Goal: Use online tool/utility

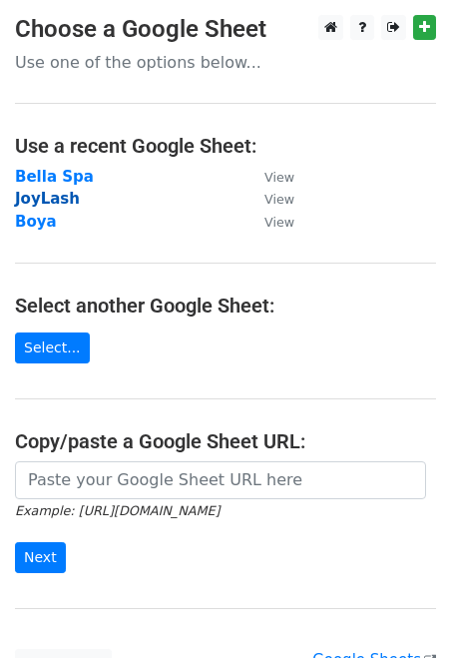
click at [49, 198] on strong "JoyLash" at bounding box center [47, 199] width 65 height 18
click at [64, 201] on strong "JoyLash" at bounding box center [47, 199] width 65 height 18
click at [40, 199] on strong "JoyLash" at bounding box center [47, 199] width 65 height 18
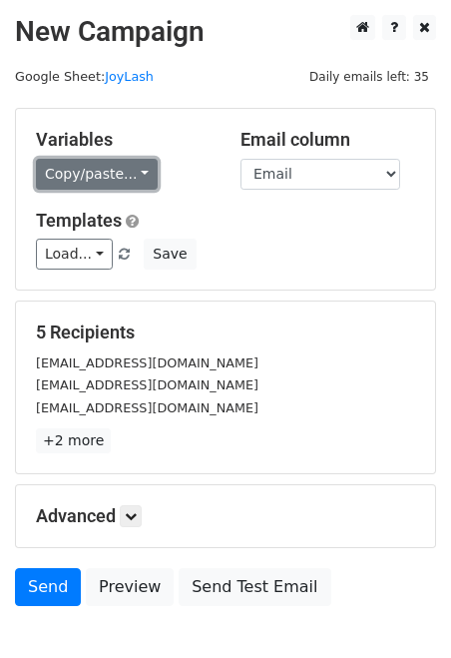
click at [126, 177] on link "Copy/paste..." at bounding box center [97, 174] width 122 height 31
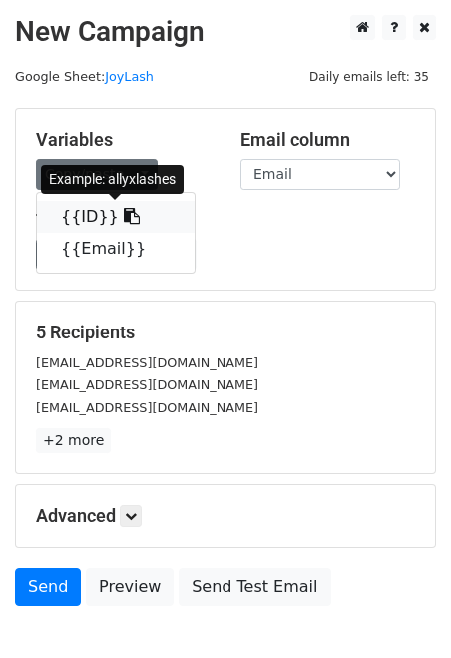
click at [124, 218] on icon at bounding box center [132, 216] width 16 height 16
